Goal: Information Seeking & Learning: Learn about a topic

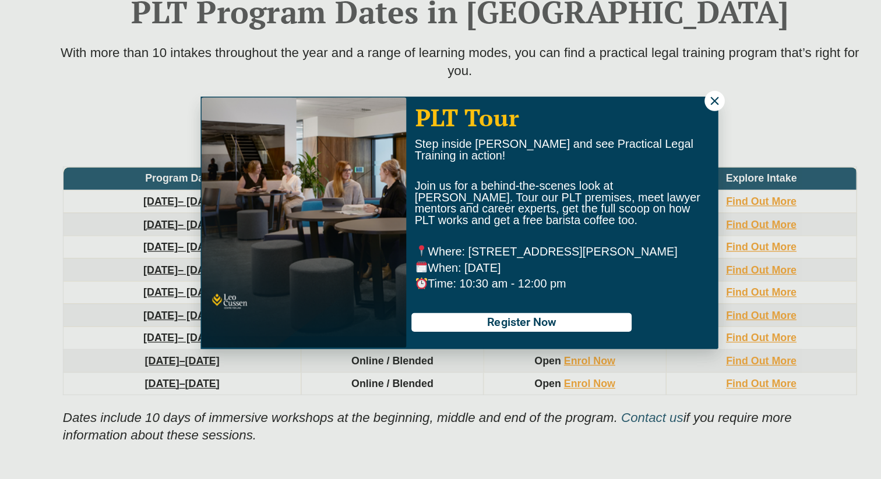
click at [641, 142] on icon at bounding box center [646, 141] width 10 height 10
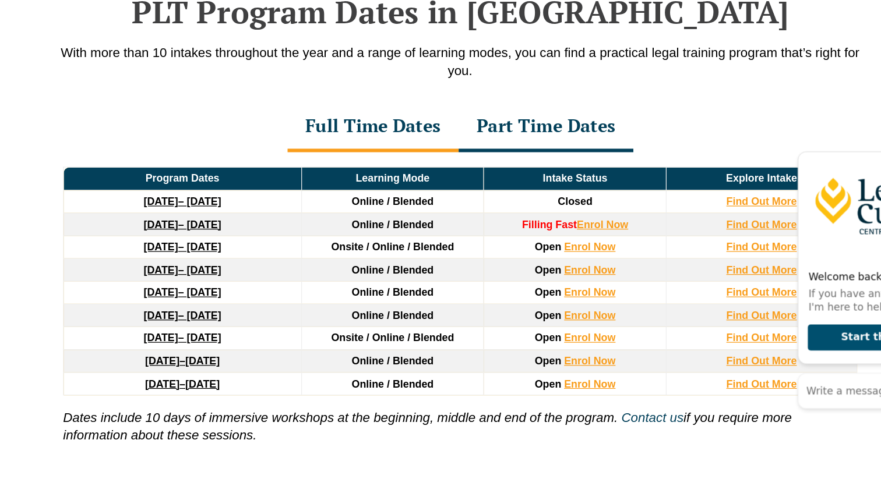
click at [248, 263] on link "[DATE] – [DATE]" at bounding box center [216, 259] width 62 height 9
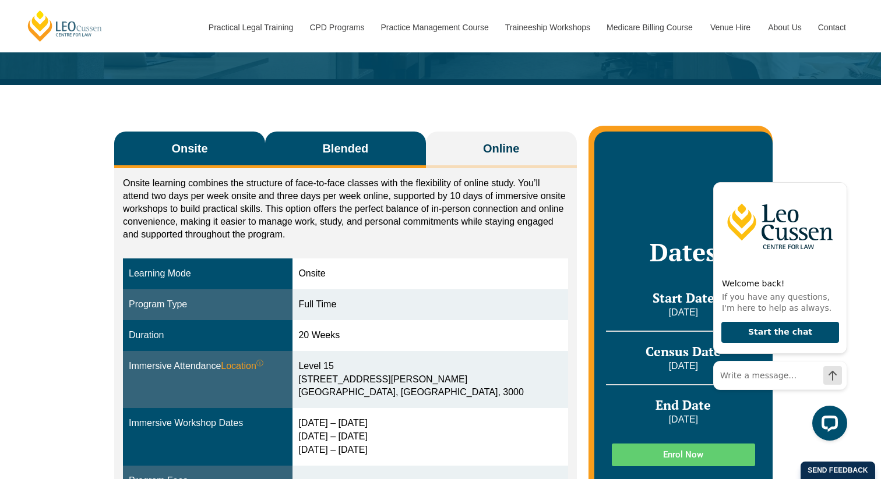
scroll to position [132, 0]
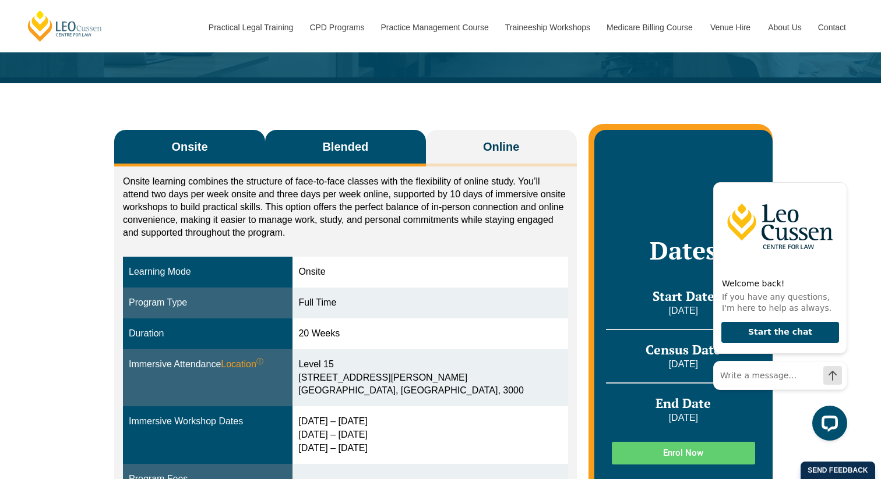
click at [353, 164] on button "Blended" at bounding box center [345, 148] width 161 height 37
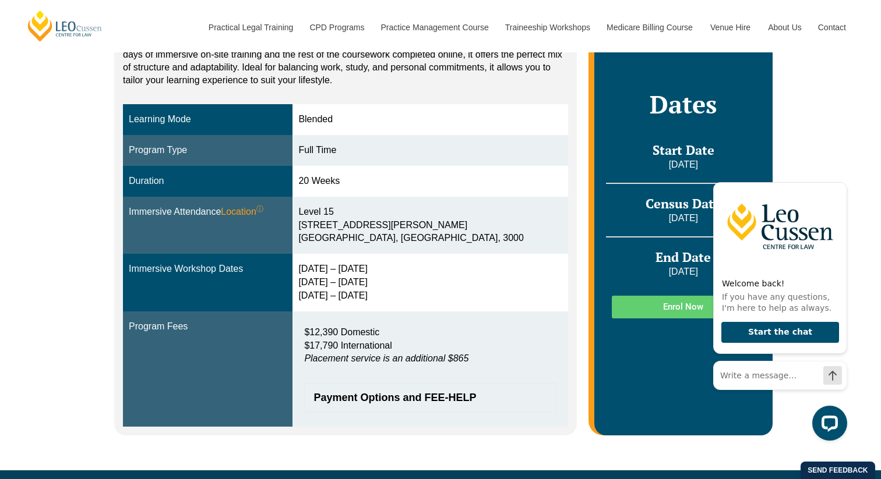
scroll to position [267, 0]
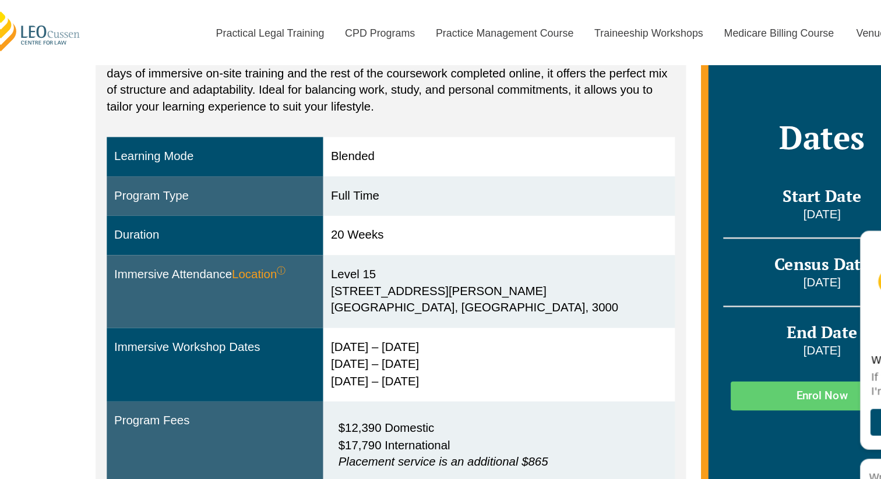
drag, startPoint x: 385, startPoint y: 263, endPoint x: 320, endPoint y: 262, distance: 65.2
click at [320, 262] on td "2 – 5 Feb 2026 14 – 16 Apr 2026 2 – 4 Jun 2026" at bounding box center [429, 288] width 275 height 58
drag, startPoint x: 380, startPoint y: 270, endPoint x: 291, endPoint y: 270, distance: 89.1
click at [291, 270] on tr "Immersive Workshop Dates 2 – 5 Feb 2026 14 – 16 Apr 2026 2 – 4 Jun 2026" at bounding box center [345, 288] width 445 height 58
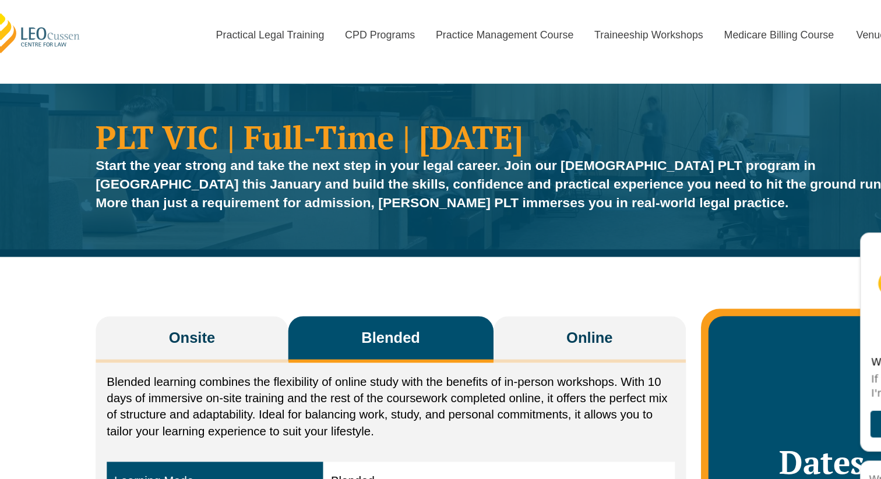
scroll to position [0, 0]
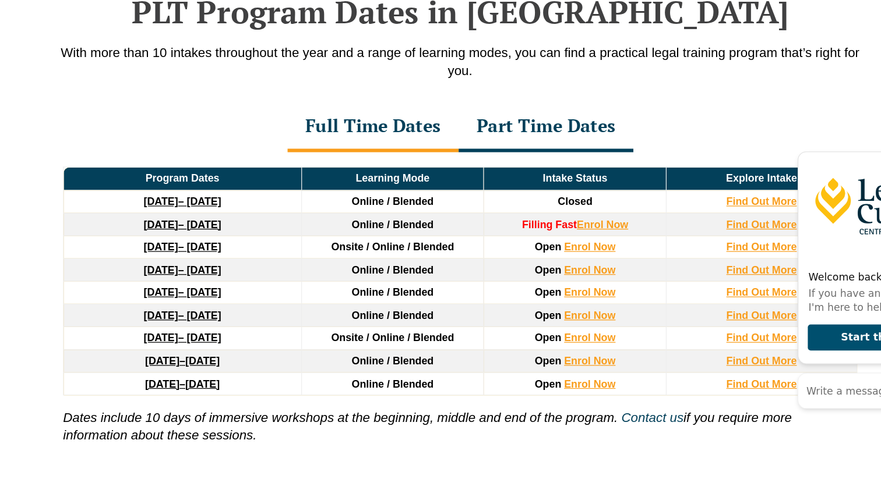
click at [485, 164] on div "Part Time Dates" at bounding box center [509, 162] width 141 height 41
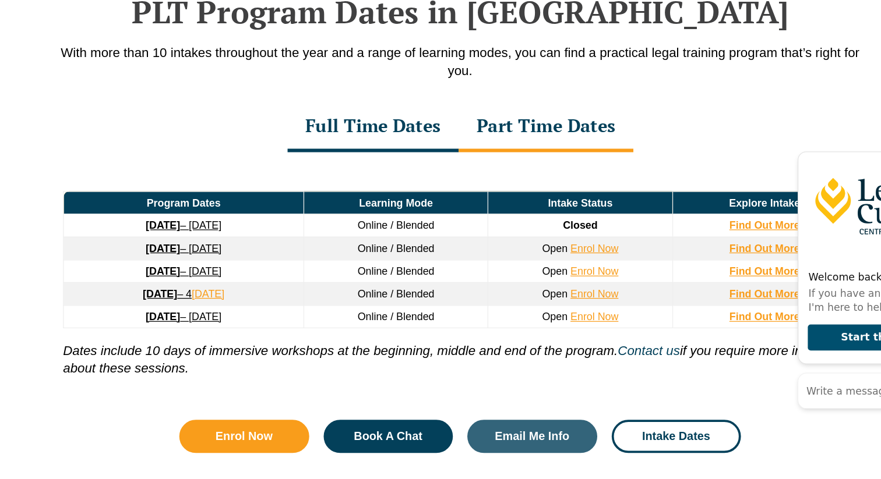
click at [213, 265] on strong "26 January 2026" at bounding box center [201, 260] width 28 height 9
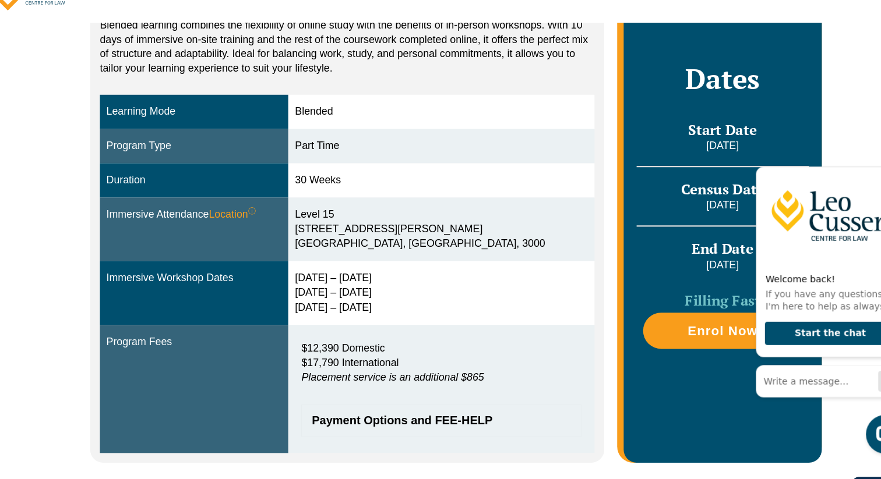
drag, startPoint x: 393, startPoint y: 280, endPoint x: 310, endPoint y: 281, distance: 82.7
click at [310, 281] on td "9 – 12 Feb 2026 2 – 4 Jun 2026 11 – 13 Aug 2026" at bounding box center [429, 296] width 275 height 58
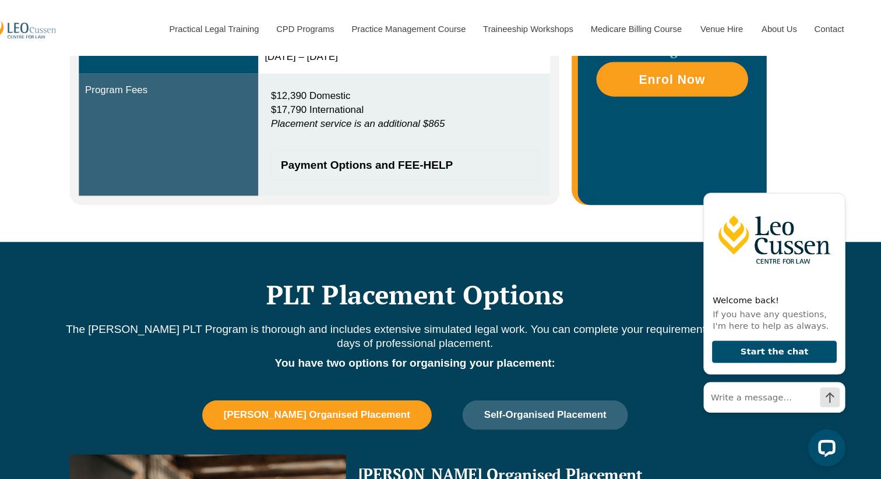
scroll to position [241, 0]
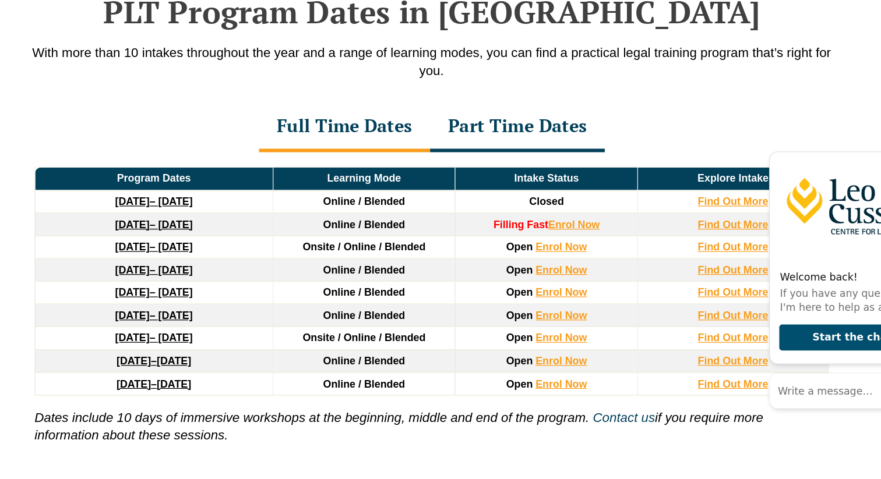
click at [229, 262] on link "[DATE] – [DATE]" at bounding box center [216, 259] width 62 height 9
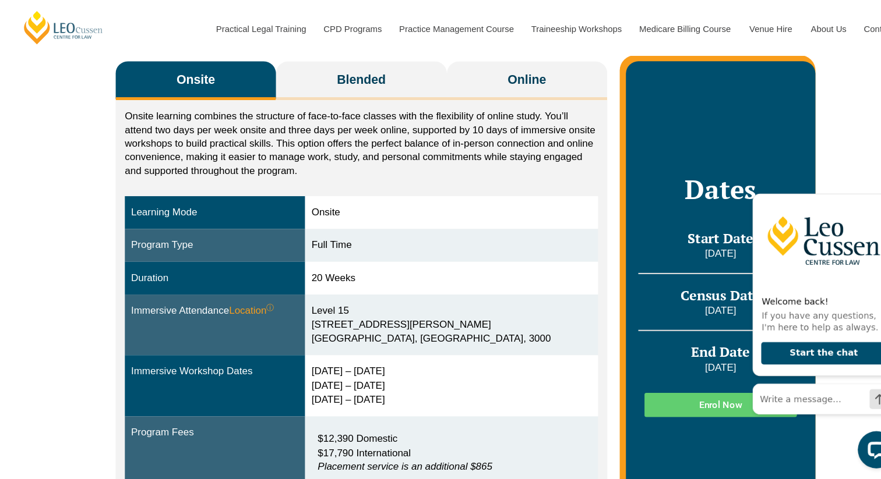
scroll to position [165, 0]
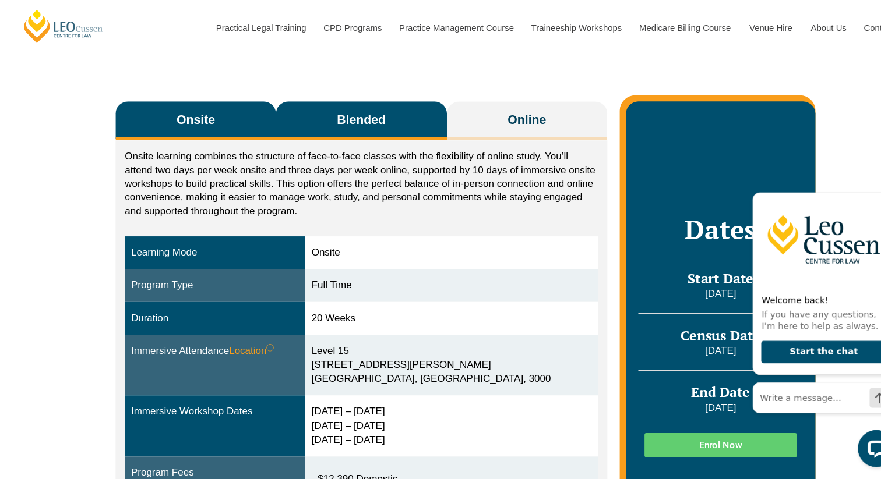
click at [337, 113] on span "Blended" at bounding box center [345, 113] width 46 height 16
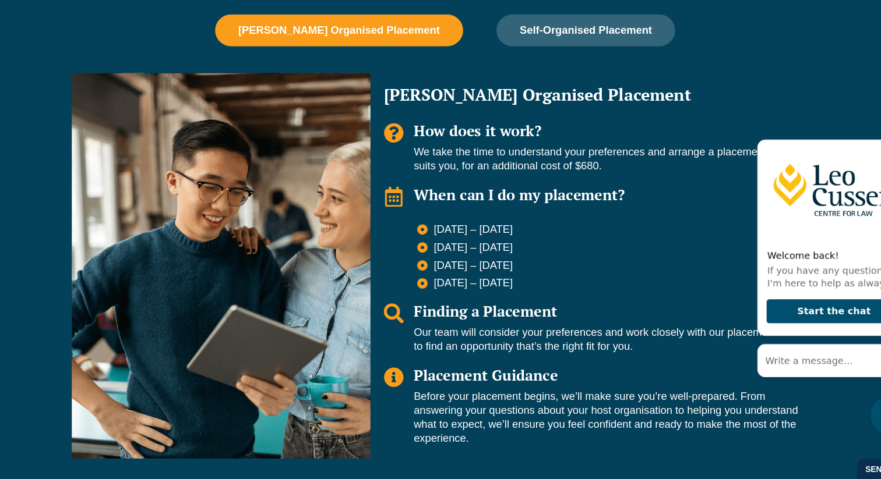
scroll to position [820, 0]
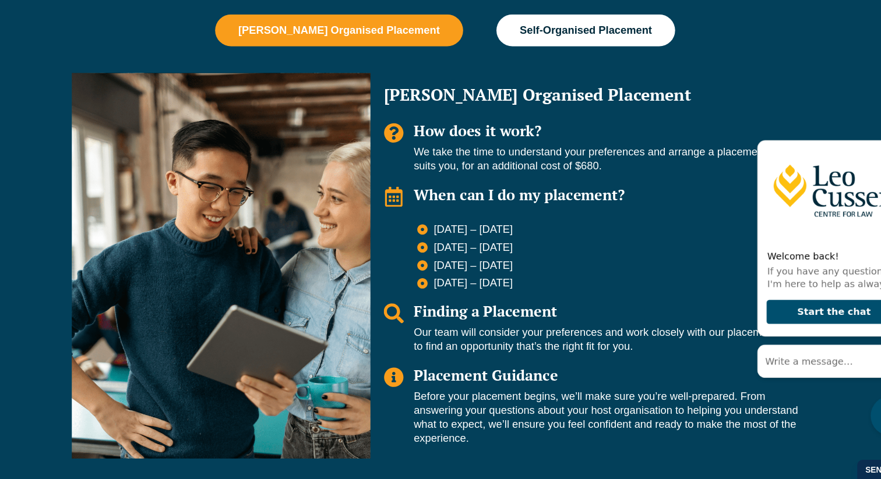
click at [560, 93] on button "Self-Organised Placement" at bounding box center [563, 86] width 156 height 28
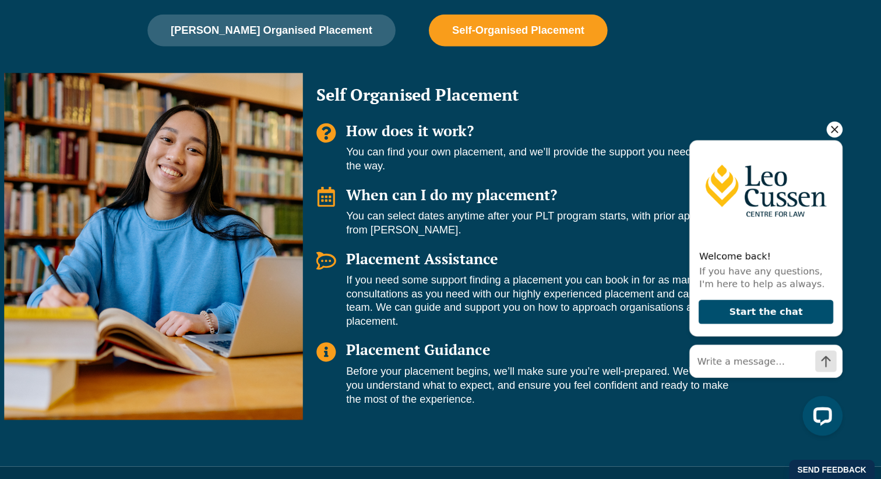
click at [815, 129] on icon "Hide greeting" at bounding box center [814, 128] width 14 height 14
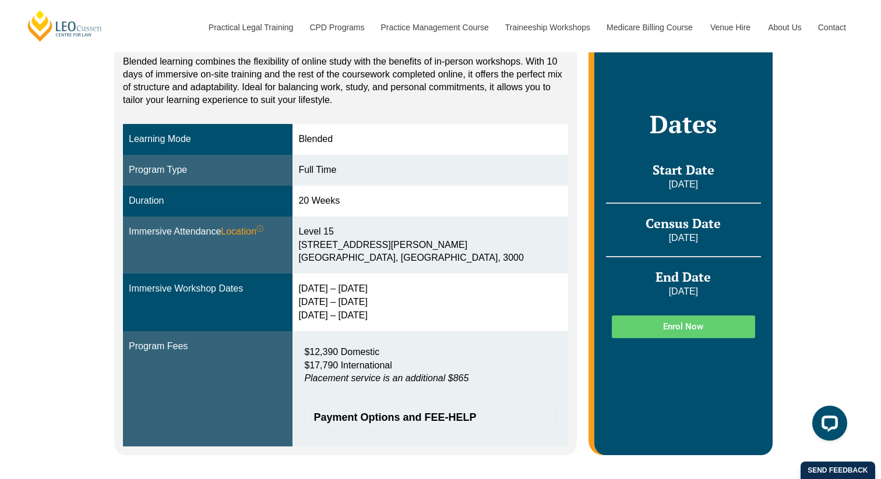
scroll to position [253, 0]
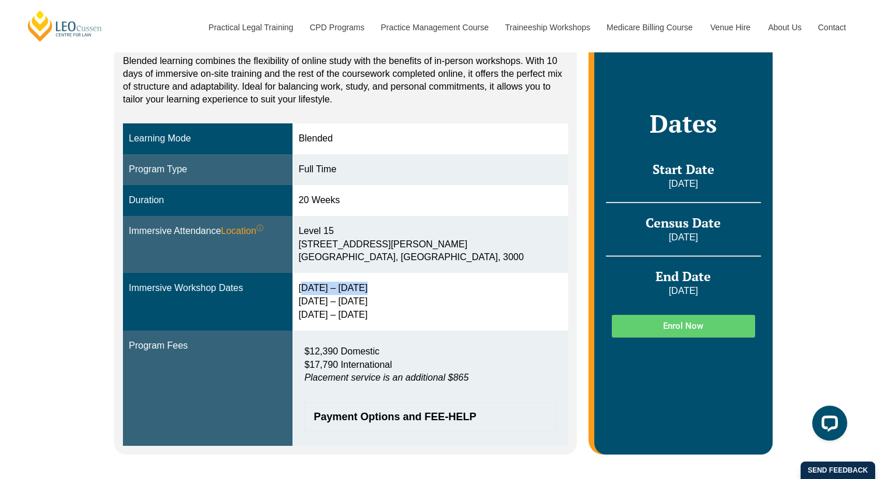
drag, startPoint x: 379, startPoint y: 293, endPoint x: 308, endPoint y: 287, distance: 70.7
click at [308, 287] on td "[DATE] – [DATE] [DATE] – [DATE] [DATE] – [DATE]" at bounding box center [429, 302] width 275 height 58
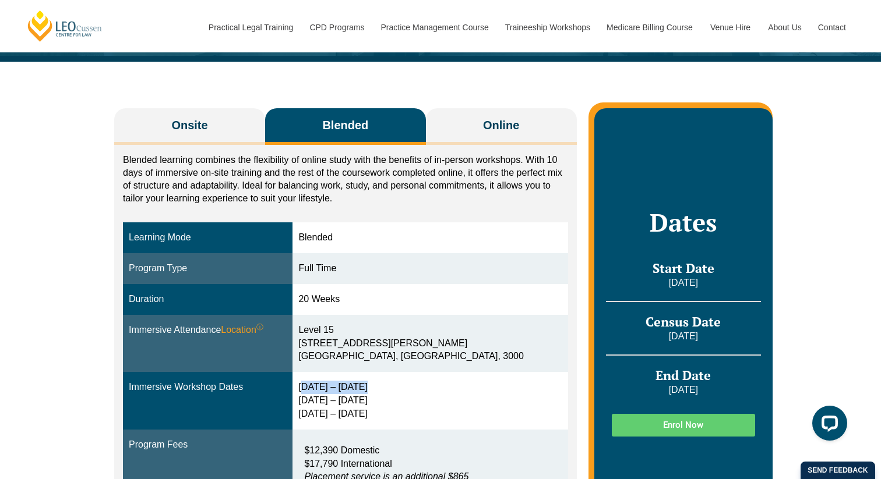
scroll to position [154, 0]
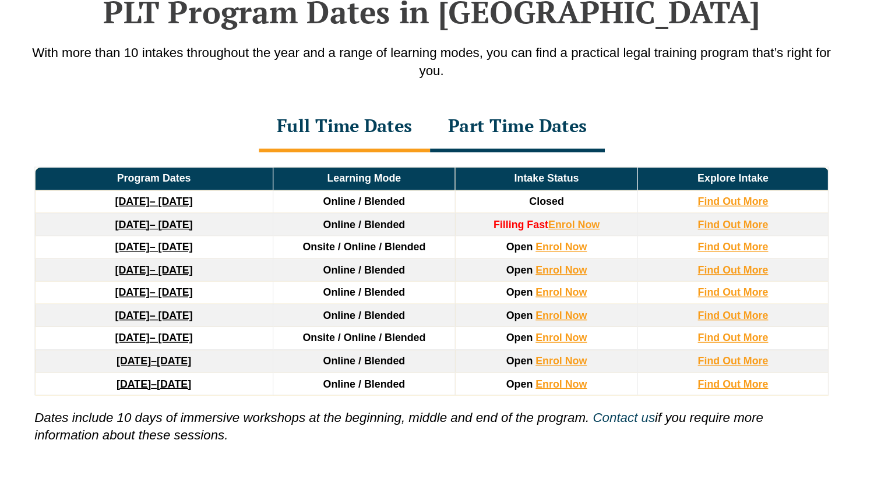
click at [540, 160] on div "Part Time Dates" at bounding box center [509, 162] width 141 height 41
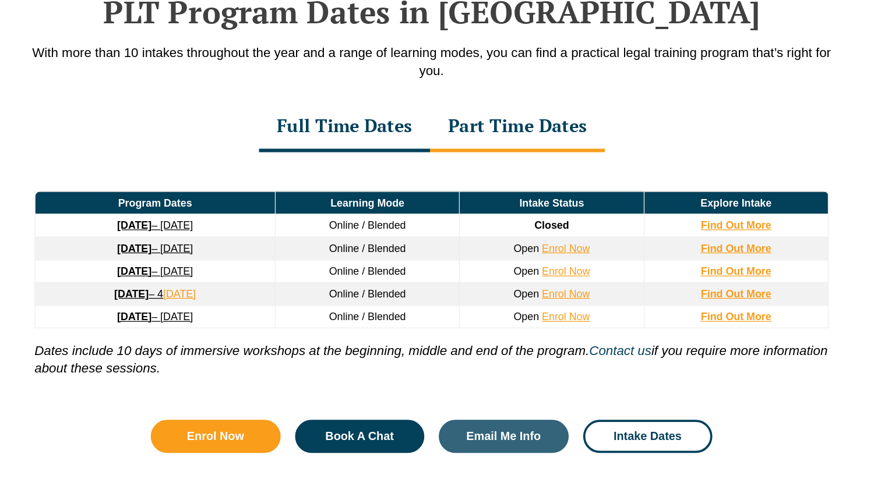
click at [203, 263] on strong "26 January 2026" at bounding box center [201, 260] width 28 height 9
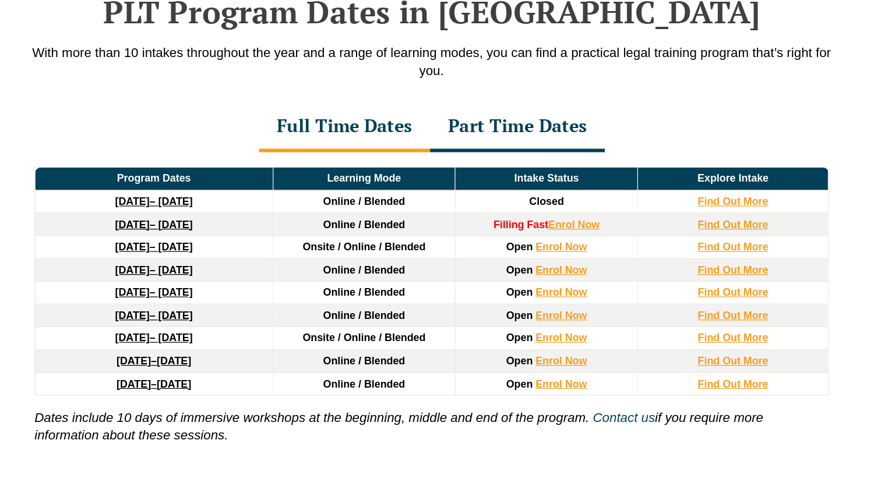
click at [213, 264] on strong "27 January 2026" at bounding box center [199, 259] width 28 height 9
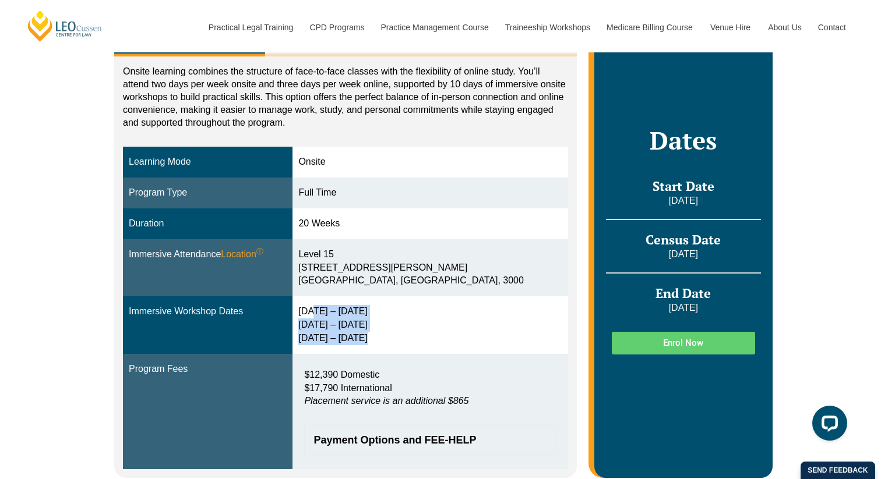
drag, startPoint x: 398, startPoint y: 336, endPoint x: 320, endPoint y: 312, distance: 82.2
click at [320, 312] on div "[DATE] – [DATE] [DATE] – [DATE] [DATE] – [DATE]" at bounding box center [429, 325] width 263 height 40
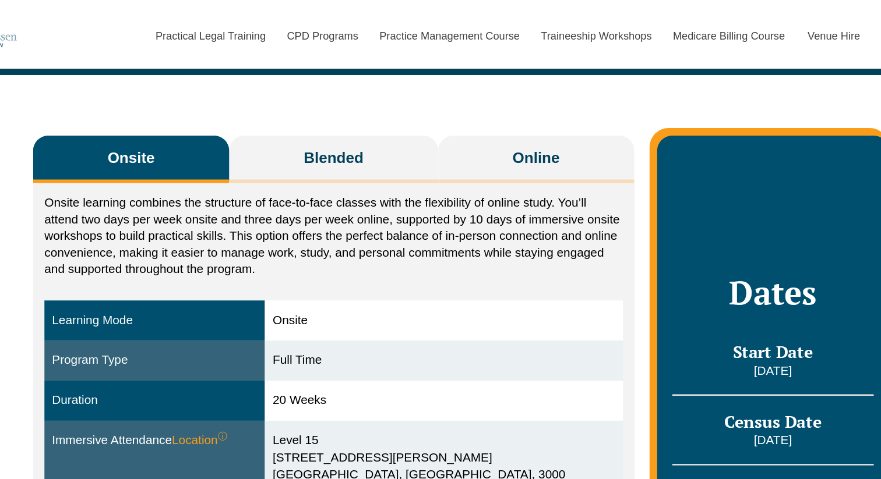
scroll to position [157, 0]
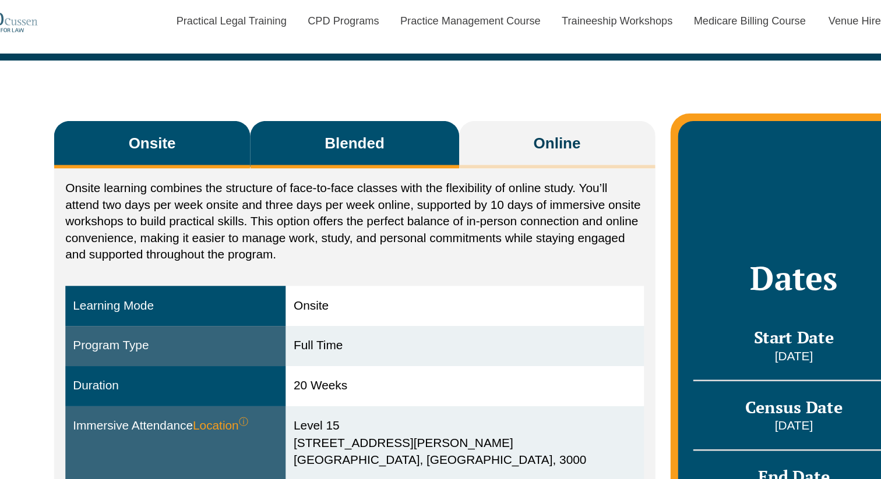
click at [384, 121] on button "Blended" at bounding box center [345, 123] width 161 height 37
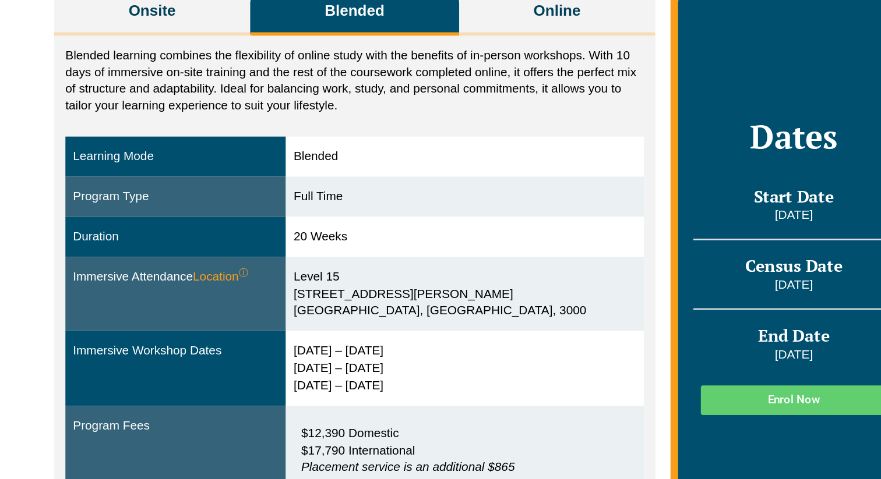
scroll to position [171, 0]
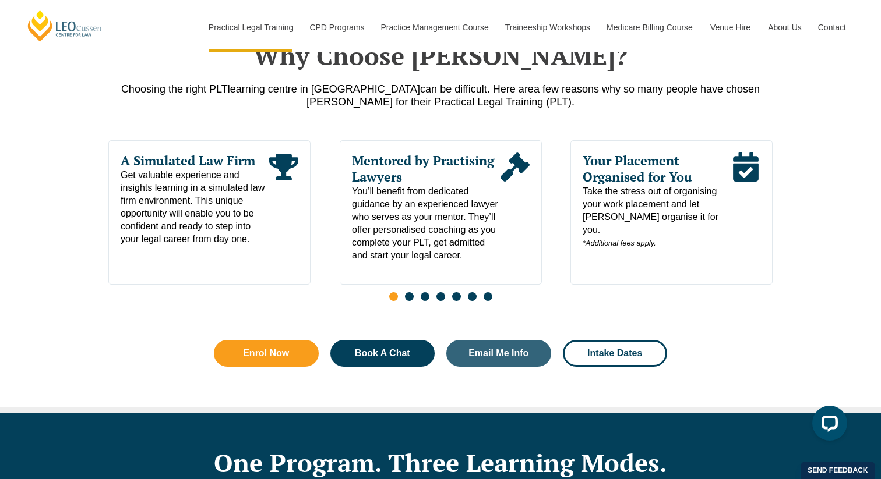
scroll to position [652, 0]
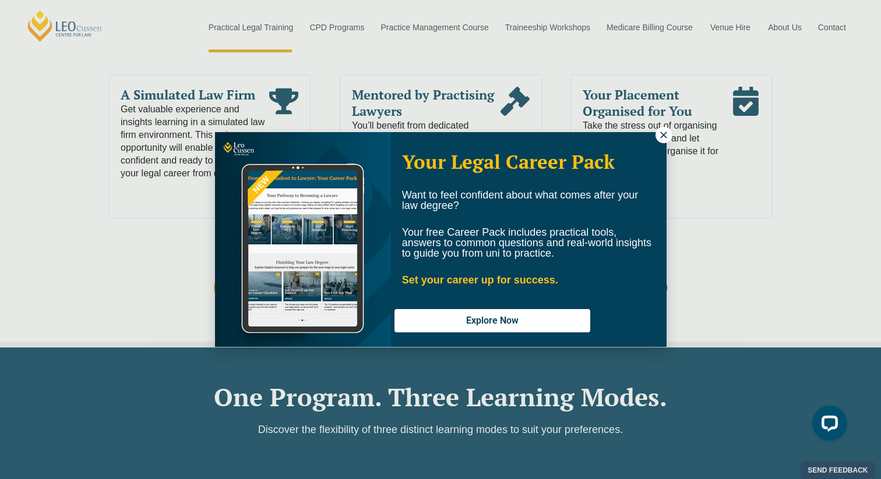
click at [658, 131] on icon at bounding box center [663, 135] width 10 height 10
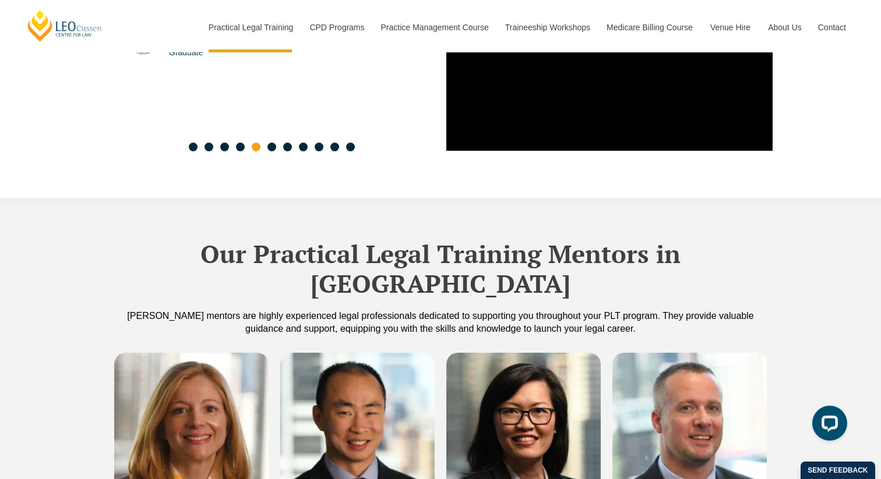
scroll to position [3161, 0]
